Goal: Navigation & Orientation: Find specific page/section

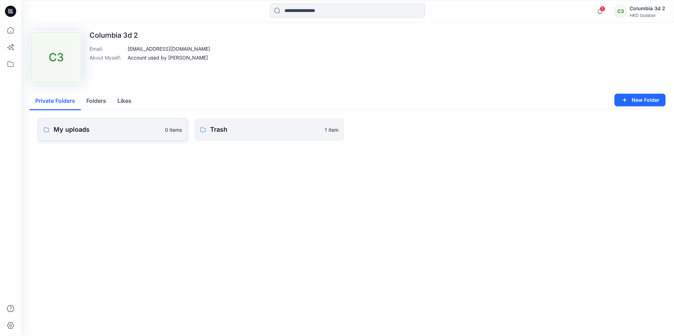
click at [92, 133] on p "My uploads" at bounding box center [107, 130] width 107 height 10
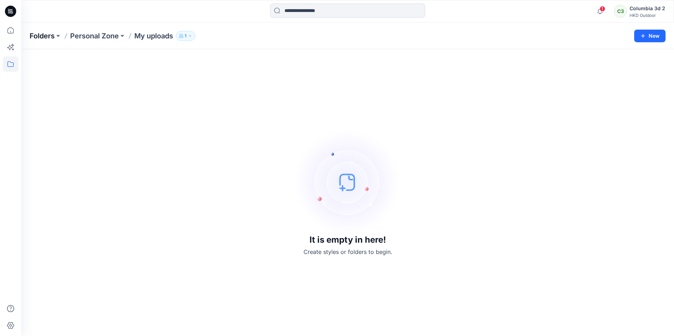
click at [43, 33] on p "Folders" at bounding box center [42, 36] width 25 height 10
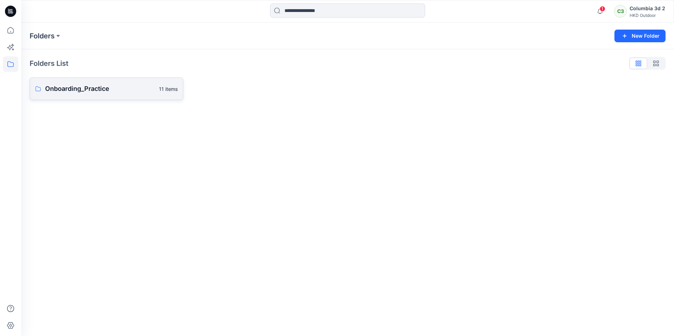
click at [65, 90] on p "Onboarding_Practice" at bounding box center [100, 89] width 110 height 10
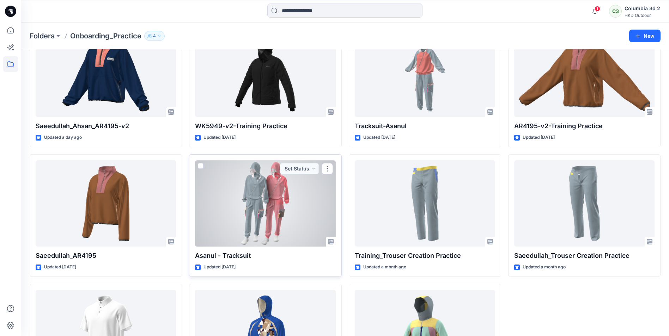
scroll to position [35, 0]
